Goal: Task Accomplishment & Management: Use online tool/utility

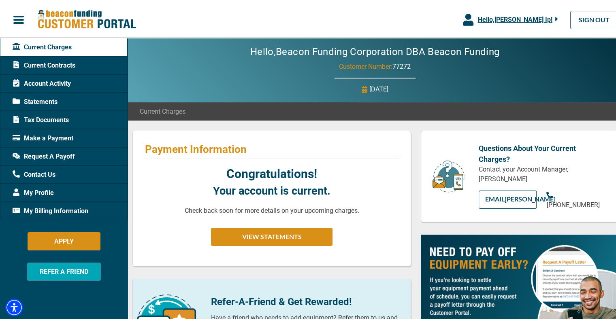
click at [526, 19] on span "Hello, [PERSON_NAME] Ip !" at bounding box center [514, 18] width 75 height 8
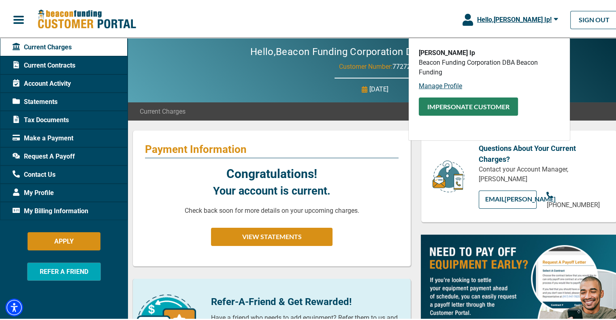
click at [477, 102] on button "Impersonate Customer" at bounding box center [468, 105] width 99 height 18
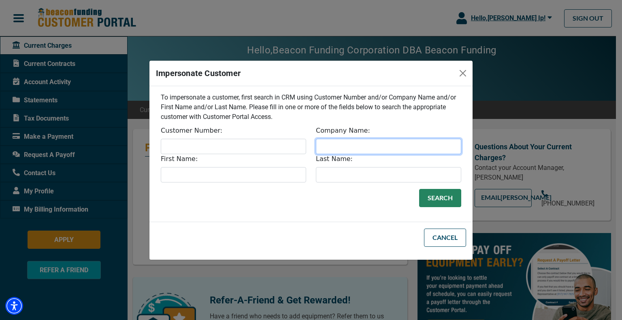
click at [399, 147] on input "Company Name:" at bounding box center [388, 146] width 145 height 15
paste input "R&R Tree Service LLC"
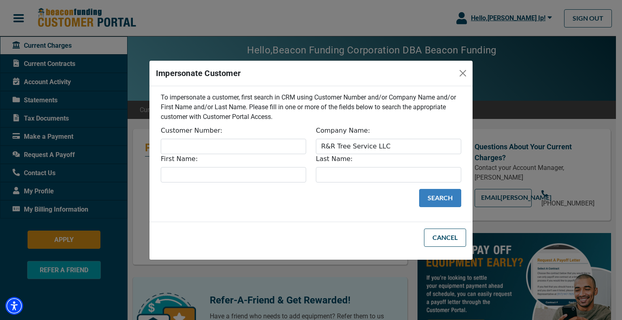
click at [444, 199] on button "Search" at bounding box center [440, 198] width 42 height 18
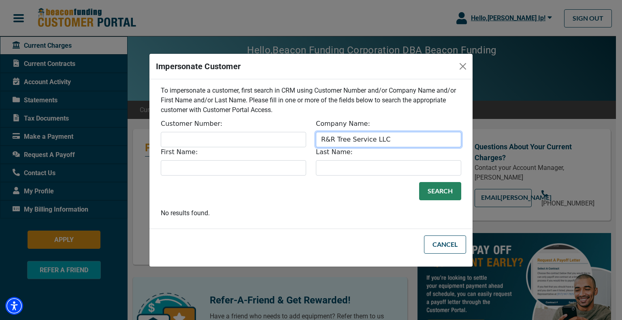
drag, startPoint x: 324, startPoint y: 139, endPoint x: 298, endPoint y: 135, distance: 25.4
click at [298, 136] on div "Customer Number: Company Name: R&R Tree Service LLC First Name: Last Name:" at bounding box center [311, 147] width 310 height 57
type input "R&R Tree Service LLC"
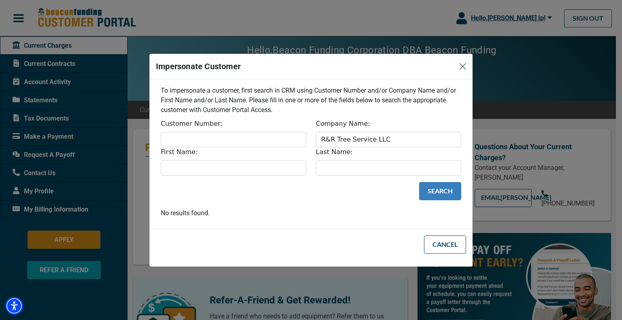
click at [432, 190] on button "Search" at bounding box center [440, 191] width 42 height 18
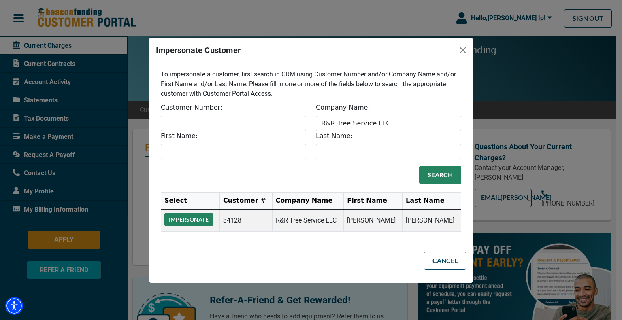
click at [196, 216] on button "Impersonate" at bounding box center [188, 219] width 49 height 13
